Goal: Task Accomplishment & Management: Use online tool/utility

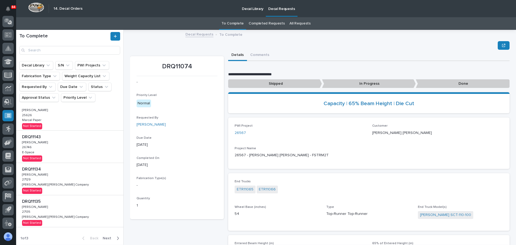
scroll to position [194, 0]
click at [117, 240] on icon "button" at bounding box center [118, 237] width 2 height 5
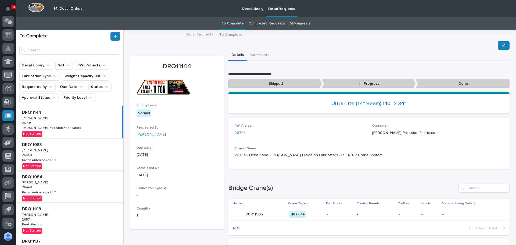
scroll to position [201, 0]
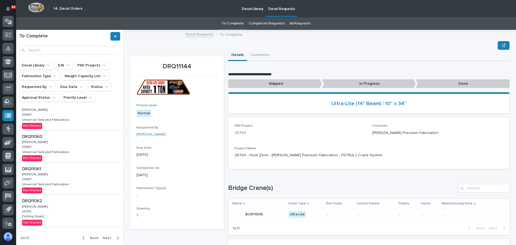
drag, startPoint x: 89, startPoint y: 236, endPoint x: 95, endPoint y: 192, distance: 44.5
click at [90, 236] on span "Back" at bounding box center [93, 237] width 12 height 5
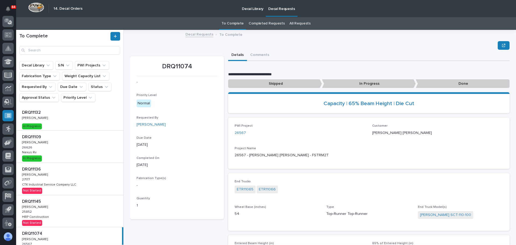
click at [75, 146] on div "DRQ11109 DRQ11109 Adam Yutzy Adam Yutzy 26626 26626 Nexus Rv Nexus Rv In Progre…" at bounding box center [69, 147] width 107 height 32
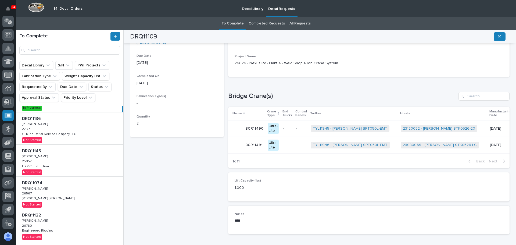
scroll to position [54, 0]
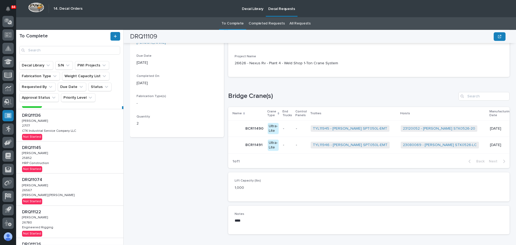
click at [67, 179] on p at bounding box center [71, 179] width 98 height 5
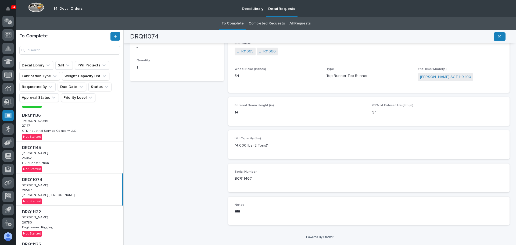
scroll to position [27, 0]
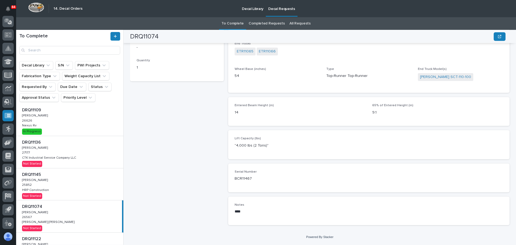
click at [79, 150] on div "DRQ11136 DRQ11136 Adam Yutzy Adam Yutzy 27177 27177 CTK Industrial Service Comp…" at bounding box center [69, 152] width 107 height 32
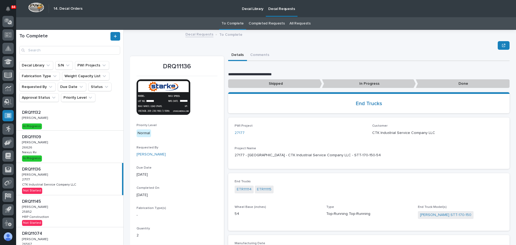
click at [60, 181] on div "DRQ11136 DRQ11136 Adam Yutzy Adam Yutzy 27177 27177 CTK Industrial Service Comp…" at bounding box center [69, 179] width 106 height 32
click at [260, 57] on button "Comments" at bounding box center [260, 55] width 26 height 11
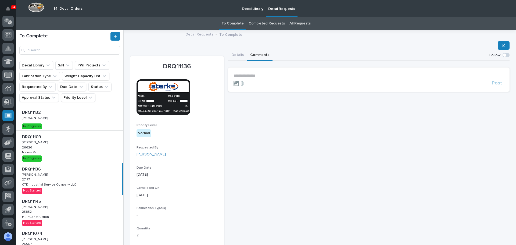
click at [234, 82] on icon at bounding box center [235, 83] width 5 height 5
click at [233, 81] on input "file" at bounding box center [233, 81] width 0 height 0
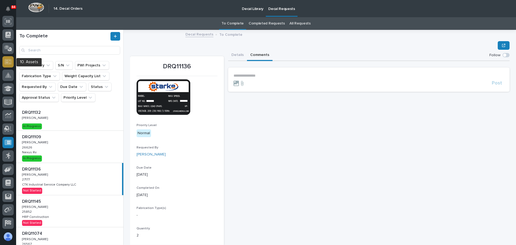
click at [8, 61] on icon at bounding box center [8, 61] width 7 height 5
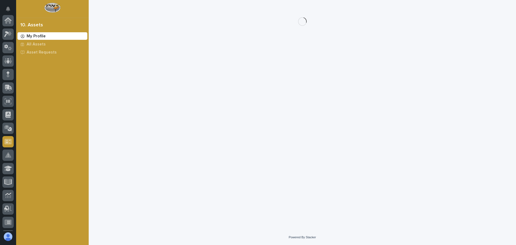
scroll to position [107, 0]
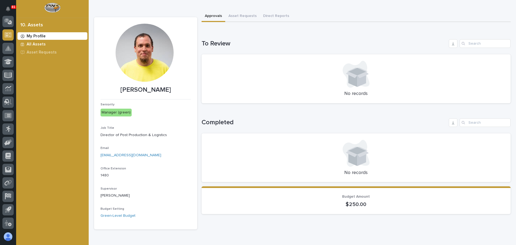
click at [34, 43] on p "All Assets" at bounding box center [36, 44] width 19 height 5
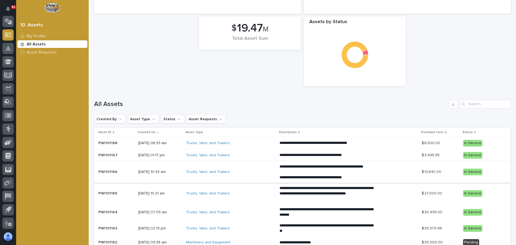
scroll to position [107, 0]
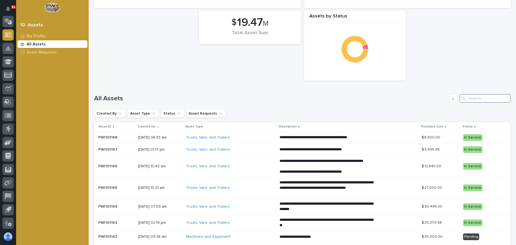
click at [471, 99] on input "Search" at bounding box center [484, 98] width 51 height 9
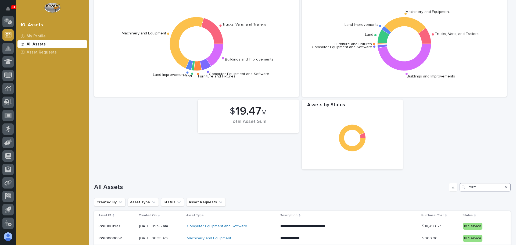
scroll to position [91, 0]
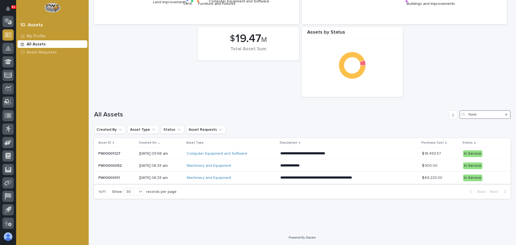
type input "form"
click at [263, 179] on div "Machinery and Equipment" at bounding box center [231, 177] width 89 height 5
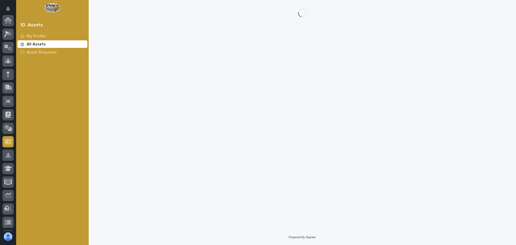
scroll to position [107, 0]
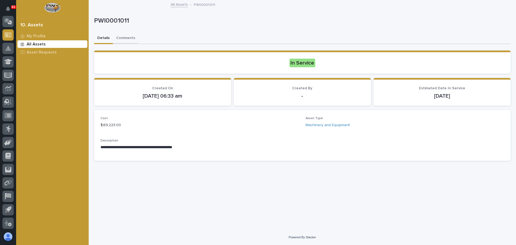
click at [125, 39] on button "Comments" at bounding box center [126, 38] width 26 height 11
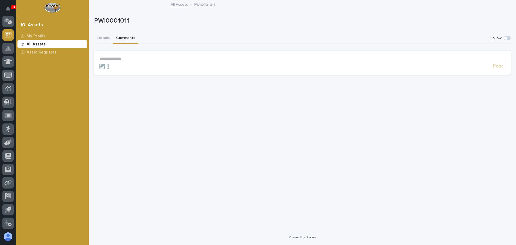
click at [125, 57] on p "**********" at bounding box center [302, 58] width 406 height 5
click at [103, 69] on icon at bounding box center [101, 68] width 5 height 5
click at [99, 66] on input "file" at bounding box center [99, 66] width 0 height 0
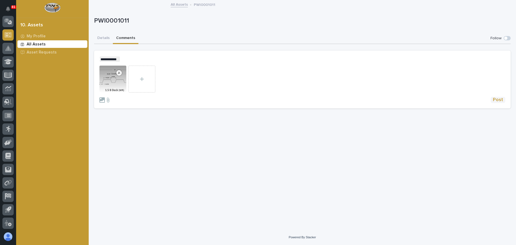
click at [499, 100] on span "Post" at bounding box center [498, 100] width 10 height 6
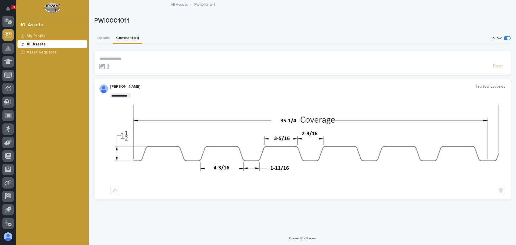
click at [318, 132] on img at bounding box center [308, 145] width 394 height 80
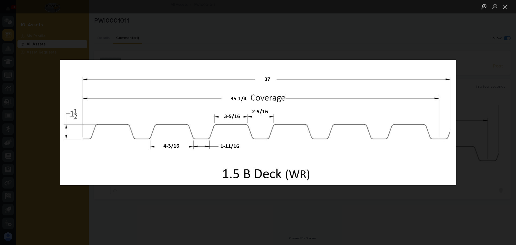
click at [318, 212] on div "Lightbox" at bounding box center [258, 122] width 516 height 245
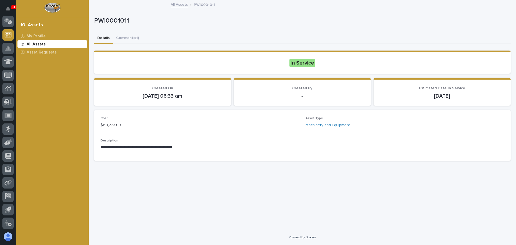
click at [105, 39] on button "Details" at bounding box center [103, 38] width 19 height 11
click at [125, 39] on button "Comments (1)" at bounding box center [127, 38] width 29 height 11
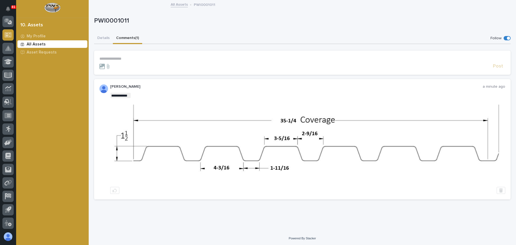
click at [305, 149] on img at bounding box center [308, 145] width 394 height 80
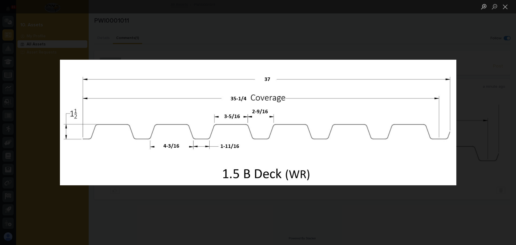
click at [312, 199] on div "Lightbox" at bounding box center [258, 122] width 516 height 245
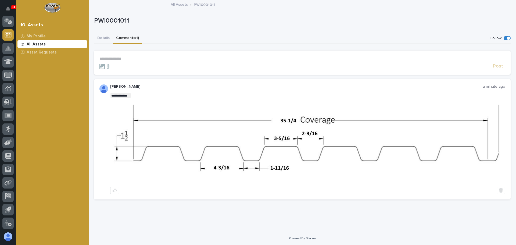
click at [313, 138] on img at bounding box center [308, 145] width 394 height 80
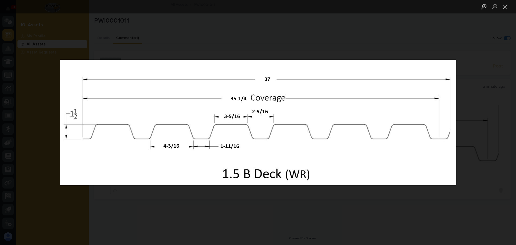
click at [401, 205] on div "Lightbox" at bounding box center [258, 122] width 516 height 245
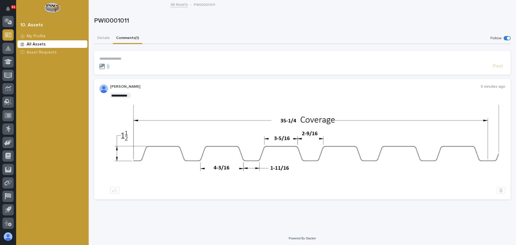
click at [102, 66] on icon at bounding box center [101, 66] width 5 height 5
click at [99, 64] on input "file" at bounding box center [99, 64] width 0 height 0
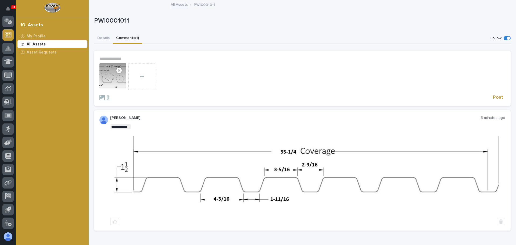
click at [109, 57] on p "**********" at bounding box center [302, 58] width 406 height 5
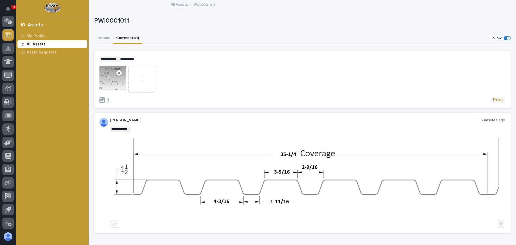
click at [494, 100] on span "Post" at bounding box center [498, 100] width 10 height 6
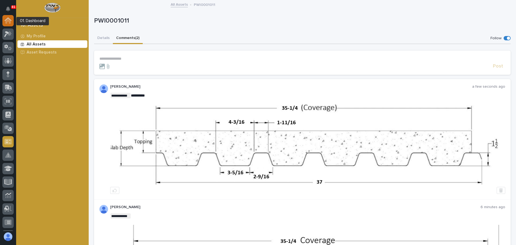
click at [7, 20] on icon at bounding box center [7, 20] width 5 height 5
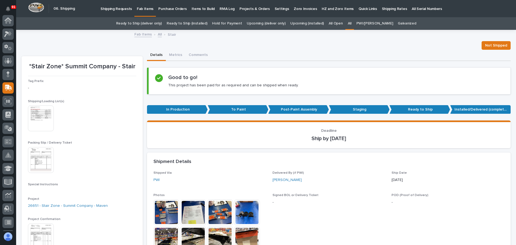
scroll to position [67, 0]
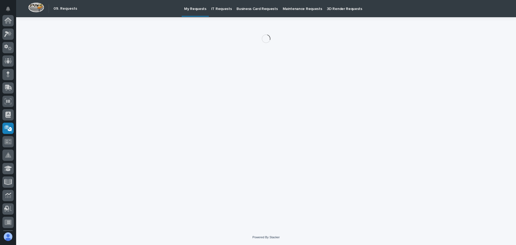
scroll to position [107, 0]
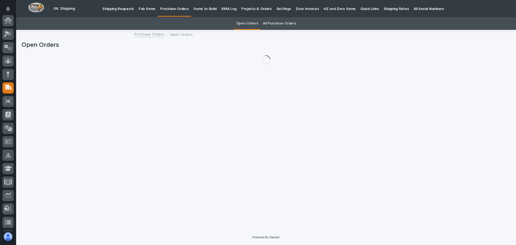
scroll to position [67, 0]
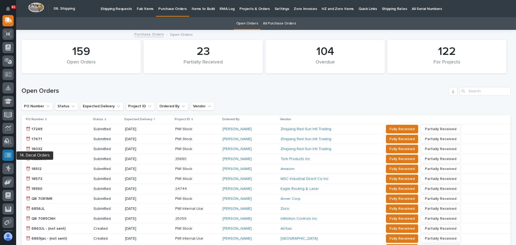
click at [8, 153] on icon at bounding box center [8, 154] width 7 height 5
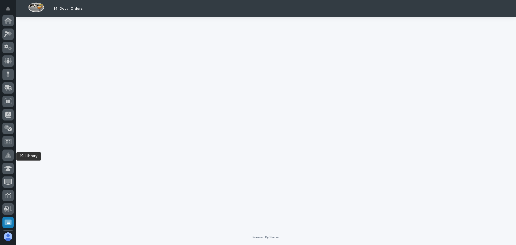
scroll to position [107, 0]
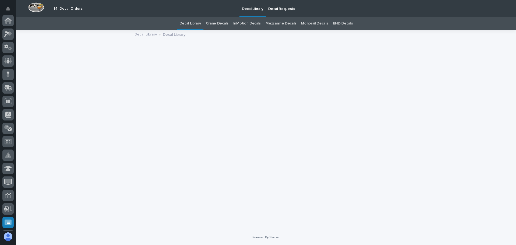
scroll to position [107, 0]
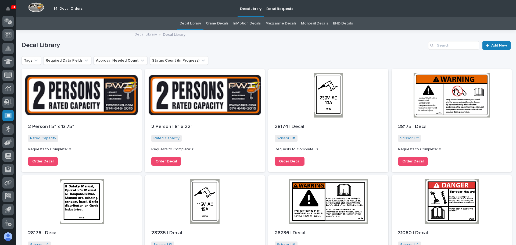
click at [279, 8] on p "Decal Requests" at bounding box center [279, 5] width 27 height 11
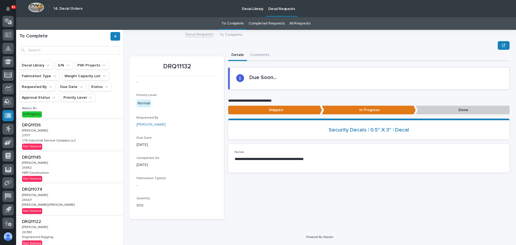
scroll to position [54, 0]
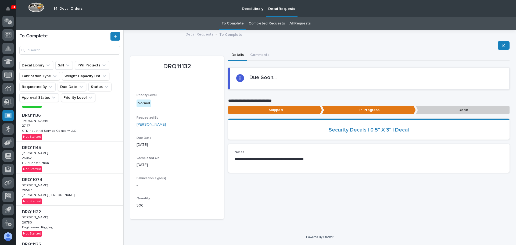
click at [54, 190] on div "DRQ11074 DRQ11074 Adam Yutzy Adam Yutzy 26567 26567 Henson Robinson Henson Robi…" at bounding box center [69, 189] width 107 height 32
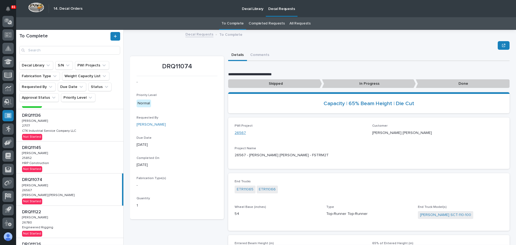
click at [243, 134] on link "26567" at bounding box center [240, 133] width 11 height 6
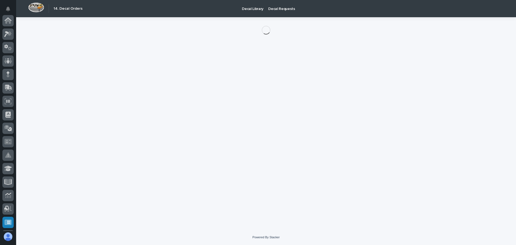
scroll to position [107, 0]
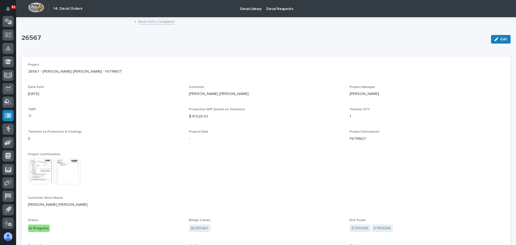
click at [37, 167] on img at bounding box center [41, 171] width 26 height 26
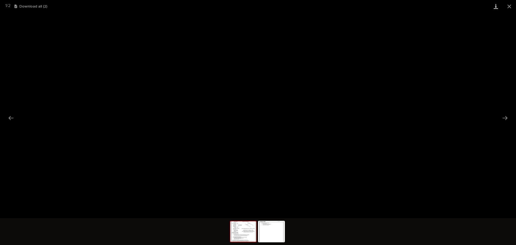
drag, startPoint x: 508, startPoint y: 7, endPoint x: 501, endPoint y: 10, distance: 7.7
click at [508, 7] on button "Close gallery" at bounding box center [508, 6] width 13 height 13
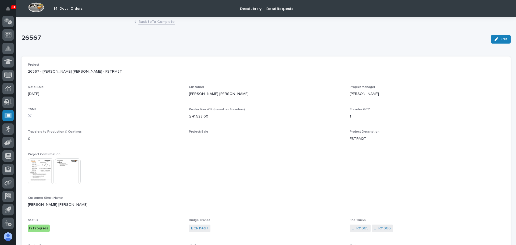
click at [149, 22] on link "Back to To Complete" at bounding box center [156, 21] width 36 height 6
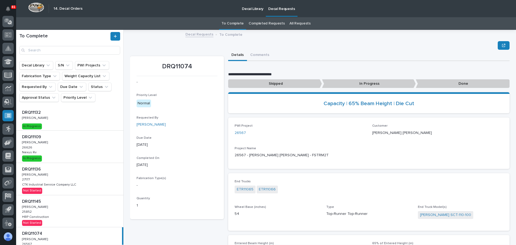
scroll to position [27, 0]
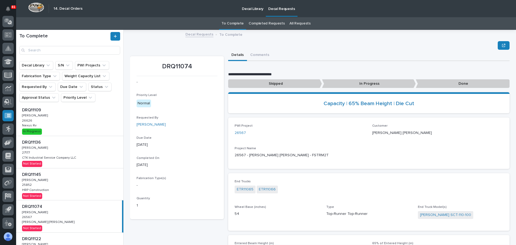
click at [80, 211] on div "DRQ11074 DRQ11074 Adam Yutzy Adam Yutzy 26567 26567 Henson Robinson Henson Robi…" at bounding box center [69, 216] width 106 height 32
click at [75, 155] on div "DRQ11136 DRQ11136 Adam Yutzy Adam Yutzy 27177 27177 CTK Industrial Service Comp…" at bounding box center [69, 152] width 107 height 32
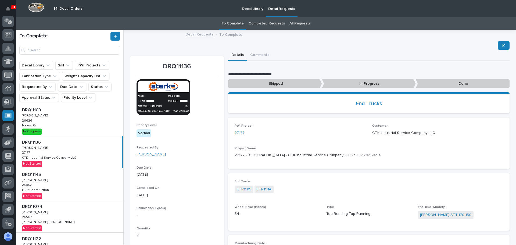
click at [77, 176] on p at bounding box center [71, 174] width 98 height 5
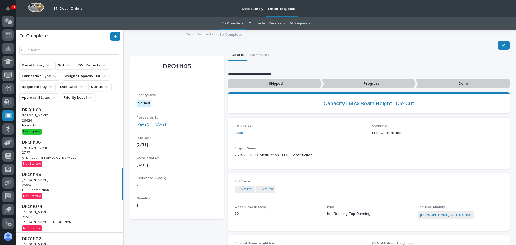
click at [73, 211] on div "DRQ11074 DRQ11074 Adam Yutzy Adam Yutzy 26567 26567 Henson Robinson Henson Robi…" at bounding box center [69, 216] width 107 height 32
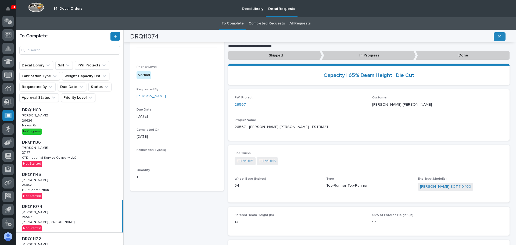
scroll to position [3, 0]
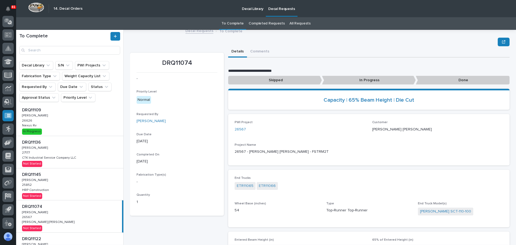
click at [365, 81] on p "In Progress" at bounding box center [369, 80] width 94 height 9
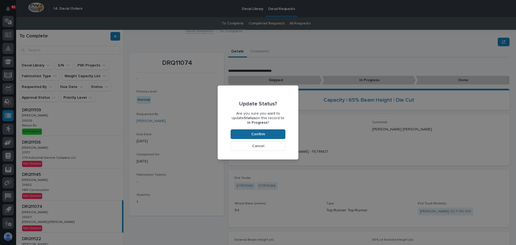
click at [266, 134] on button "Confirm" at bounding box center [258, 134] width 55 height 10
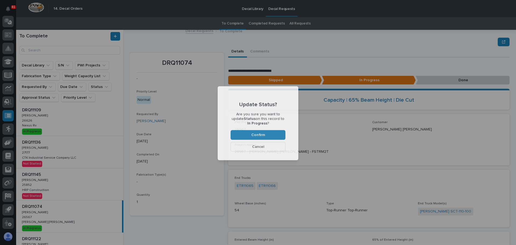
scroll to position [32, 0]
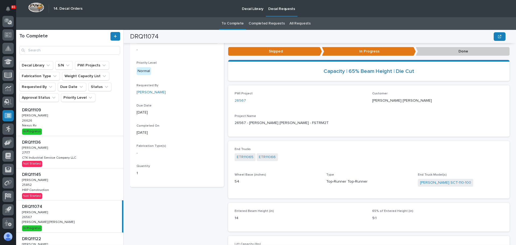
click at [51, 160] on div "DRQ11136 DRQ11136 Adam Yutzy Adam Yutzy 27177 27177 CTK Industrial Service Comp…" at bounding box center [69, 152] width 107 height 32
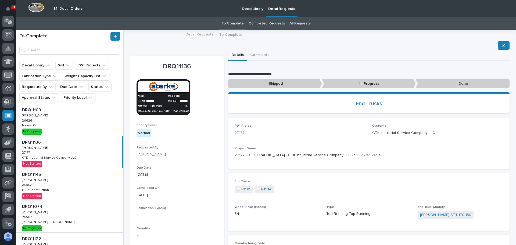
click at [355, 83] on p "In Progress" at bounding box center [369, 83] width 94 height 9
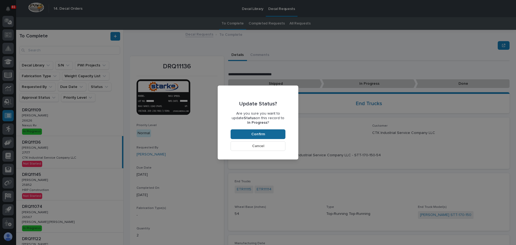
click at [277, 137] on button "Confirm" at bounding box center [258, 134] width 55 height 10
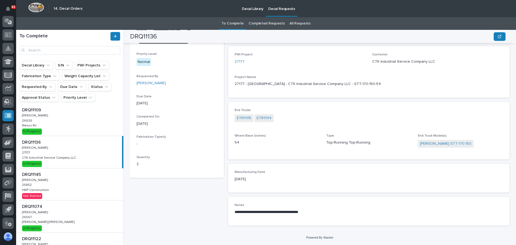
scroll to position [71, 0]
click at [52, 186] on div "DRQ11145 DRQ11145 Adam Yutzy Adam Yutzy 25852 25852 HRP Construction HRP Constr…" at bounding box center [69, 184] width 107 height 32
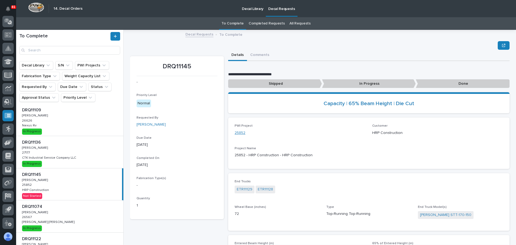
click at [242, 131] on link "25852" at bounding box center [240, 133] width 11 height 6
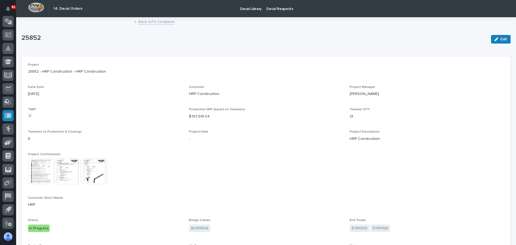
click at [141, 23] on link "Back to To Complete" at bounding box center [156, 21] width 36 height 6
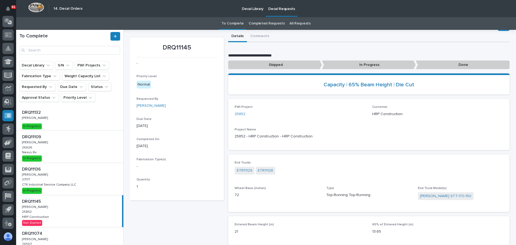
scroll to position [27, 0]
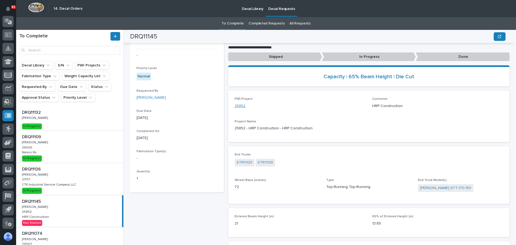
click at [239, 105] on link "25852" at bounding box center [240, 106] width 11 height 6
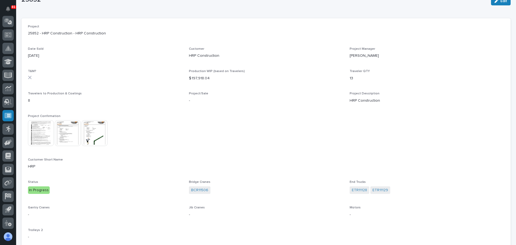
scroll to position [54, 0]
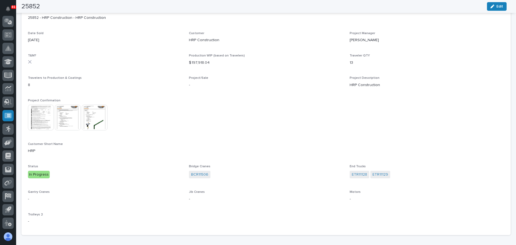
click at [50, 124] on img at bounding box center [41, 118] width 26 height 26
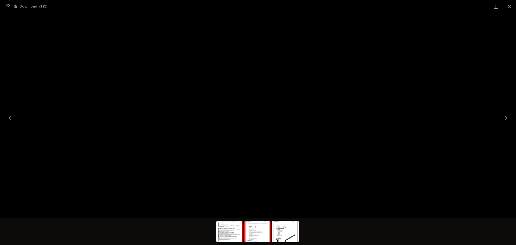
click at [256, 231] on img at bounding box center [257, 231] width 26 height 20
click at [510, 9] on button "Close gallery" at bounding box center [508, 6] width 13 height 13
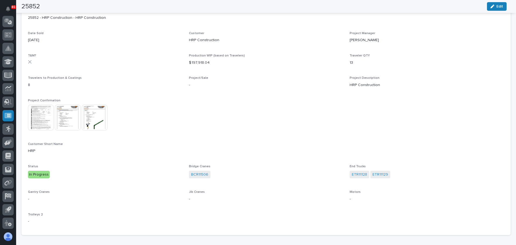
scroll to position [0, 0]
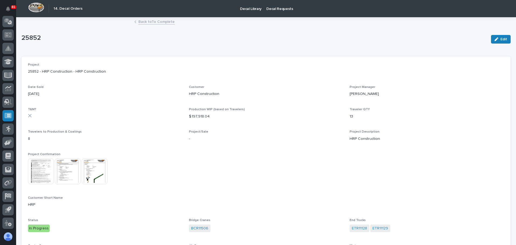
click at [154, 22] on link "Back to To Complete" at bounding box center [156, 21] width 36 height 6
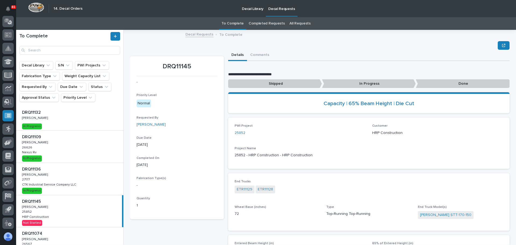
click at [360, 83] on p "In Progress" at bounding box center [369, 83] width 94 height 9
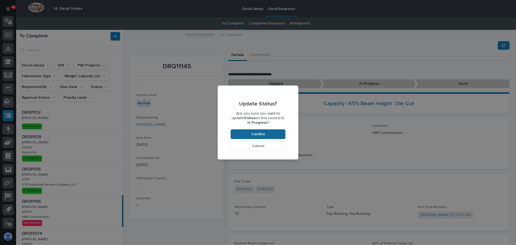
click at [273, 131] on button "Confirm" at bounding box center [258, 134] width 55 height 10
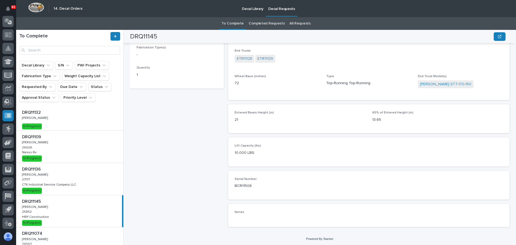
scroll to position [132, 0]
click at [69, 176] on div "DRQ11136 DRQ11136 Adam Yutzy Adam Yutzy 27177 27177 CTK Industrial Service Comp…" at bounding box center [69, 179] width 107 height 32
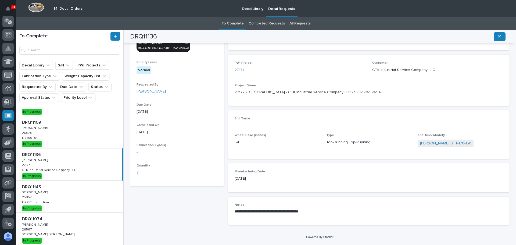
scroll to position [27, 0]
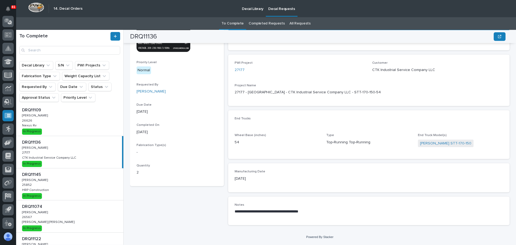
click at [84, 209] on div "DRQ11074 DRQ11074 Adam Yutzy Adam Yutzy 26567 26567 Henson Robinson Henson Robi…" at bounding box center [69, 216] width 107 height 32
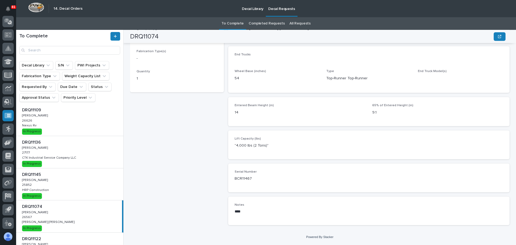
scroll to position [132, 0]
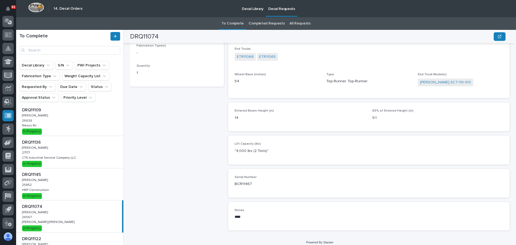
click at [69, 188] on div "DRQ11145 DRQ11145 Adam Yutzy Adam Yutzy 25852 25852 HRP Construction HRP Constr…" at bounding box center [69, 184] width 107 height 32
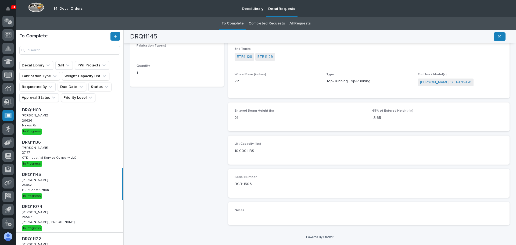
click at [74, 123] on div "DRQ11109 DRQ11109 Adam Yutzy Adam Yutzy 26626 26626 Nexus Rv Nexus Rv In Progre…" at bounding box center [69, 120] width 107 height 32
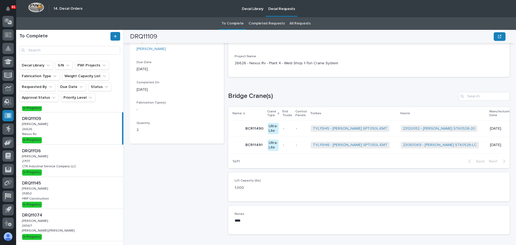
scroll to position [27, 0]
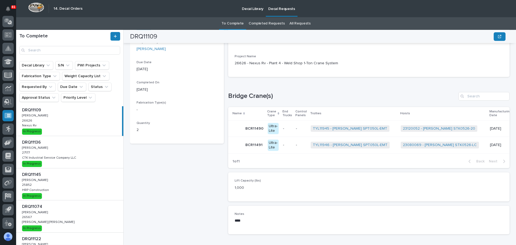
click at [66, 147] on div "DRQ11136 DRQ11136 Adam Yutzy Adam Yutzy 27177 27177 CTK Industrial Service Comp…" at bounding box center [69, 152] width 107 height 32
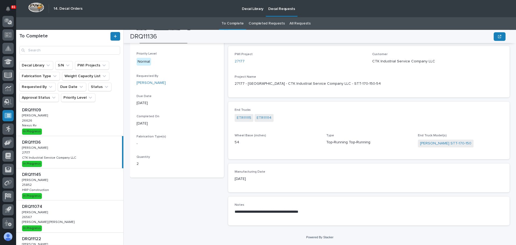
scroll to position [71, 0]
click at [79, 180] on div "DRQ11145 DRQ11145 Adam Yutzy Adam Yutzy 25852 25852 HRP Construction HRP Constr…" at bounding box center [69, 184] width 107 height 32
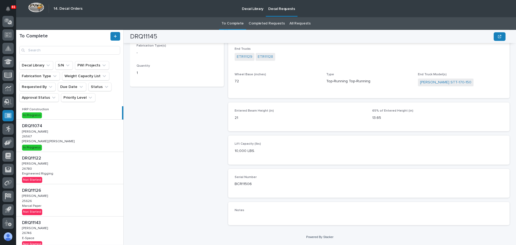
scroll to position [81, 0]
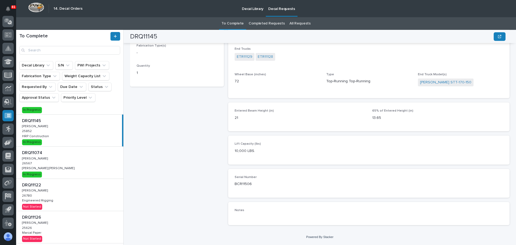
click at [82, 166] on div "DRQ11074 DRQ11074 Adam Yutzy Adam Yutzy 26567 26567 Henson Robinson Henson Robi…" at bounding box center [69, 162] width 107 height 32
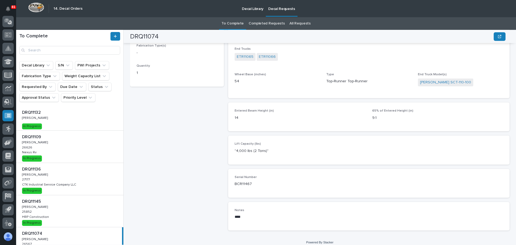
click at [72, 154] on div "DRQ11109 DRQ11109 Adam Yutzy Adam Yutzy 26626 26626 Nexus Rv Nexus Rv In Progre…" at bounding box center [69, 147] width 107 height 32
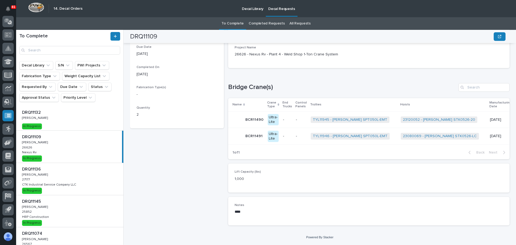
scroll to position [92, 0]
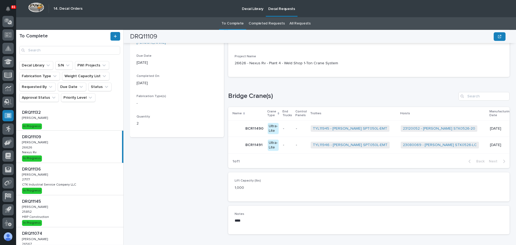
click at [72, 154] on div "DRQ11109 DRQ11109 Adam Yutzy Adam Yutzy 26626 26626 Nexus Rv Nexus Rv In Progre…" at bounding box center [69, 147] width 106 height 32
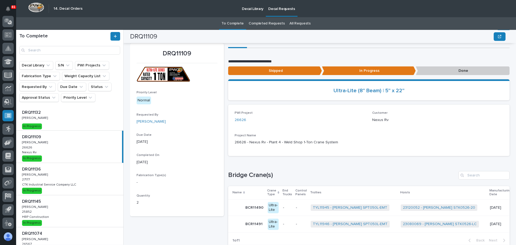
scroll to position [11, 0]
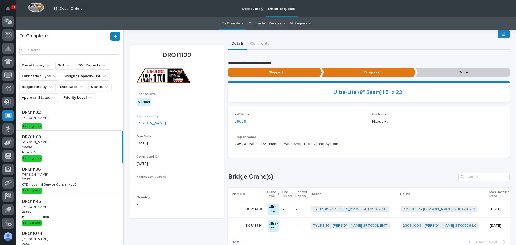
click at [449, 72] on p "Done" at bounding box center [463, 72] width 94 height 9
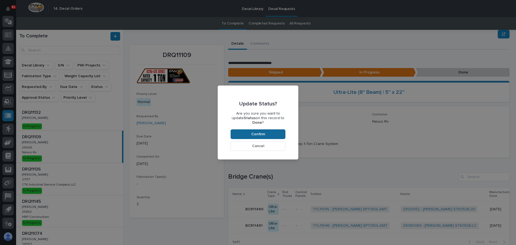
click at [256, 133] on span "Confirm" at bounding box center [258, 134] width 14 height 5
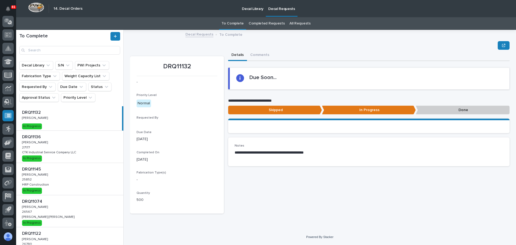
scroll to position [0, 0]
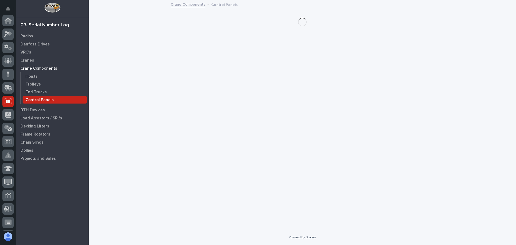
scroll to position [81, 0]
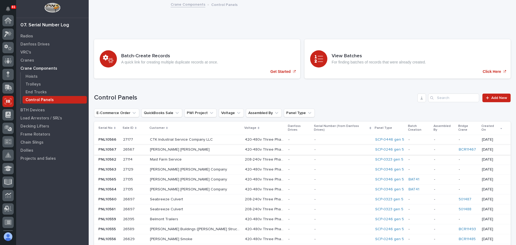
scroll to position [81, 0]
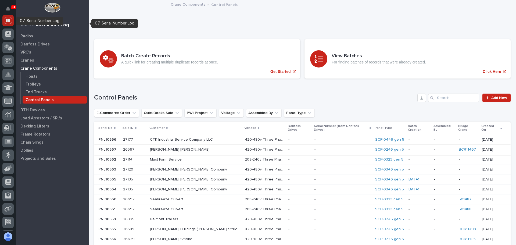
click at [10, 21] on icon at bounding box center [8, 20] width 7 height 6
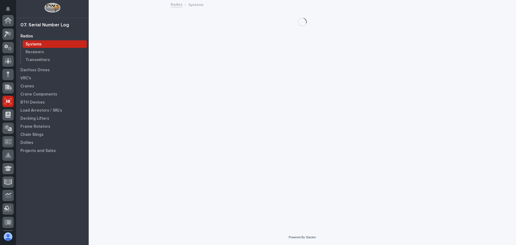
scroll to position [81, 0]
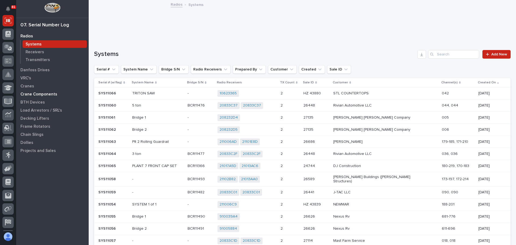
click at [32, 93] on p "Crane Components" at bounding box center [38, 94] width 37 height 5
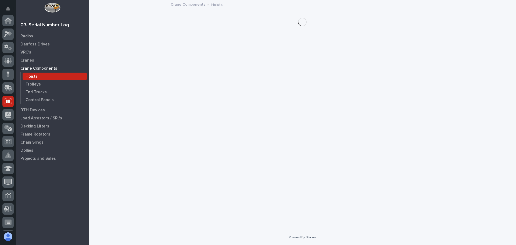
scroll to position [81, 0]
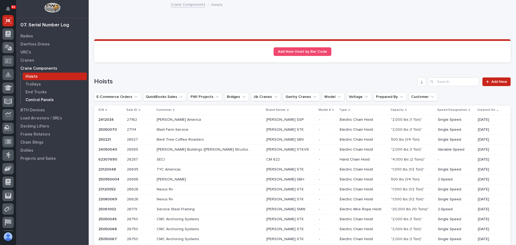
click at [42, 99] on p "Control Panels" at bounding box center [40, 100] width 28 height 5
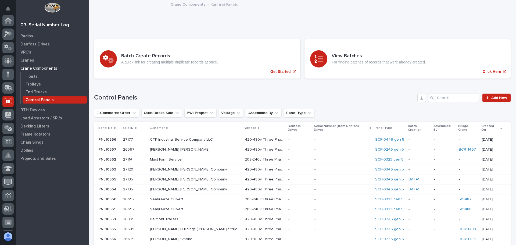
scroll to position [81, 0]
click at [440, 97] on input "Search" at bounding box center [453, 97] width 51 height 9
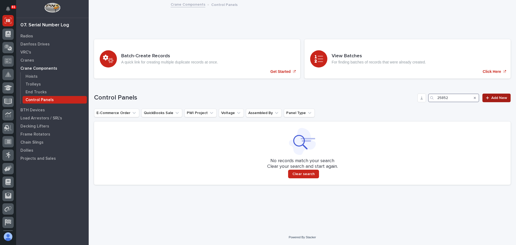
type input "25852"
click at [490, 98] on div at bounding box center [488, 98] width 5 height 4
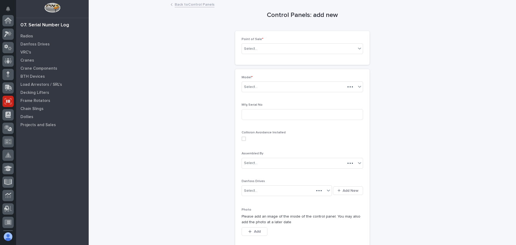
scroll to position [81, 0]
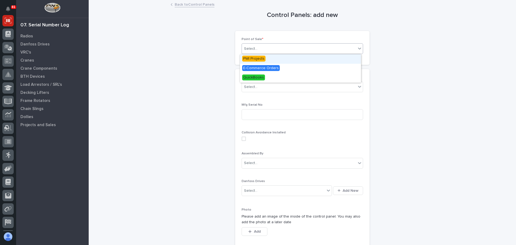
click at [351, 52] on div "Select..." at bounding box center [299, 48] width 114 height 9
click at [261, 58] on span "PWI Projects" at bounding box center [253, 59] width 23 height 6
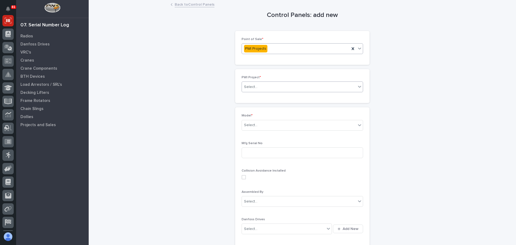
click at [289, 88] on div "Select..." at bounding box center [299, 86] width 114 height 9
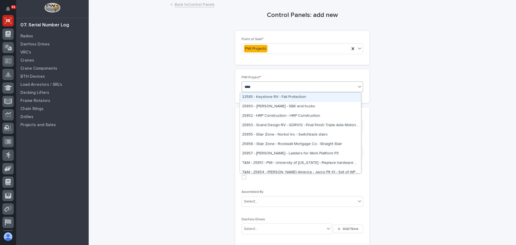
type input "*****"
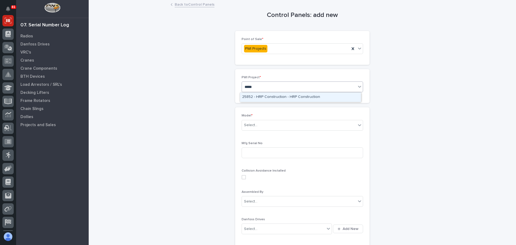
click at [290, 96] on div "25852 - HRP Construction - HRP Construction" at bounding box center [300, 96] width 121 height 9
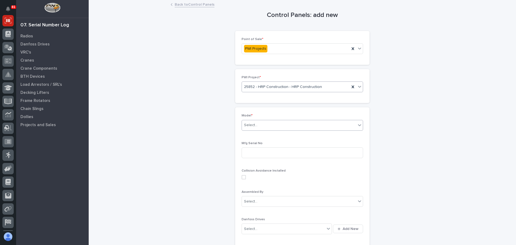
click at [357, 126] on icon at bounding box center [359, 124] width 5 height 5
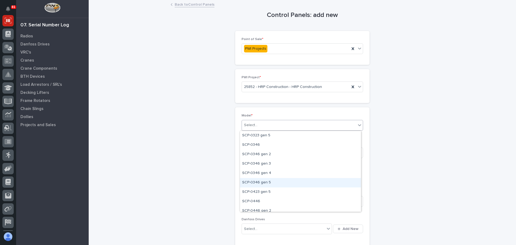
click at [275, 183] on div "SCP-0346 gen 5" at bounding box center [300, 182] width 121 height 9
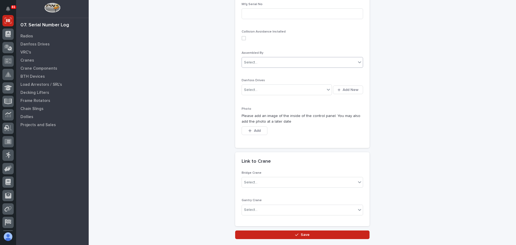
scroll to position [161, 0]
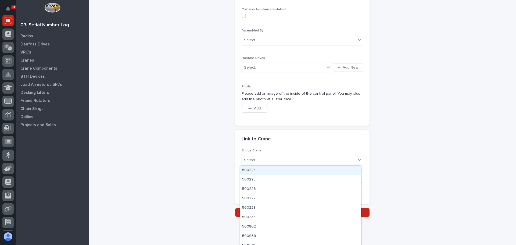
click at [342, 158] on div "Select..." at bounding box center [299, 160] width 114 height 9
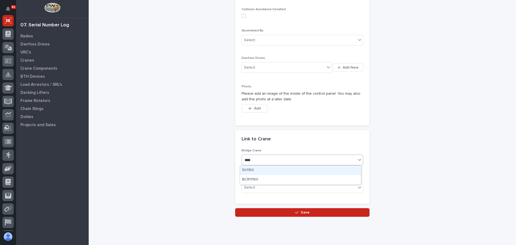
type input "*****"
click at [249, 168] on div "BCR11506" at bounding box center [300, 170] width 121 height 9
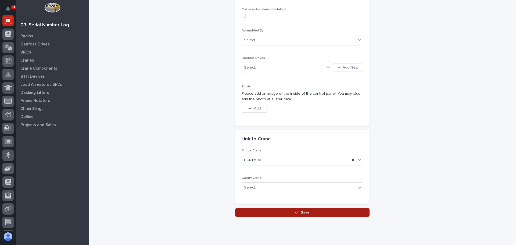
click at [301, 211] on span "Save" at bounding box center [305, 212] width 9 height 5
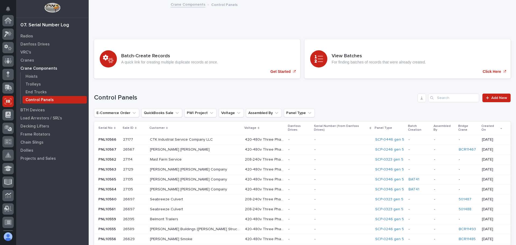
scroll to position [81, 0]
